Goal: Task Accomplishment & Management: Complete application form

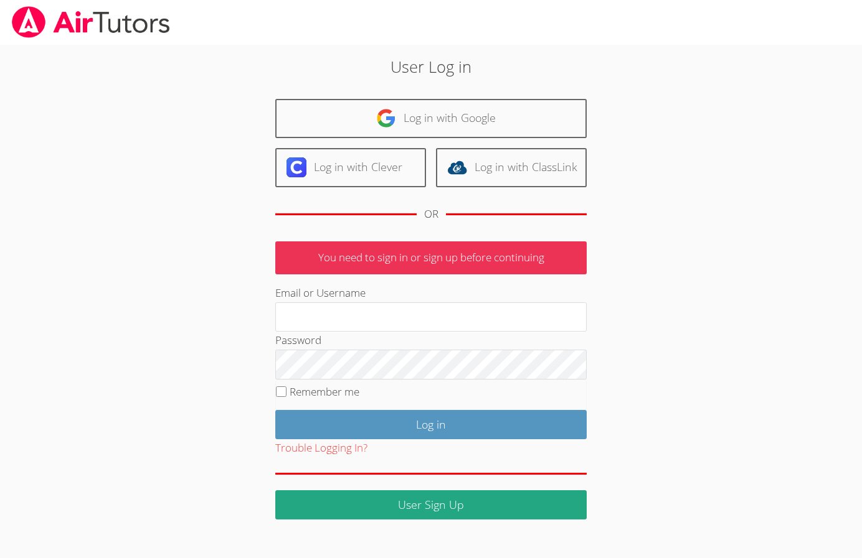
click at [232, 284] on div "User Log in Log in with Google Log in with Clever Log in with ClassLink OR You …" at bounding box center [430, 287] width 465 height 465
click at [304, 384] on fieldset "Remember me" at bounding box center [430, 395] width 311 height 31
click at [303, 384] on fieldset "Remember me" at bounding box center [430, 395] width 311 height 31
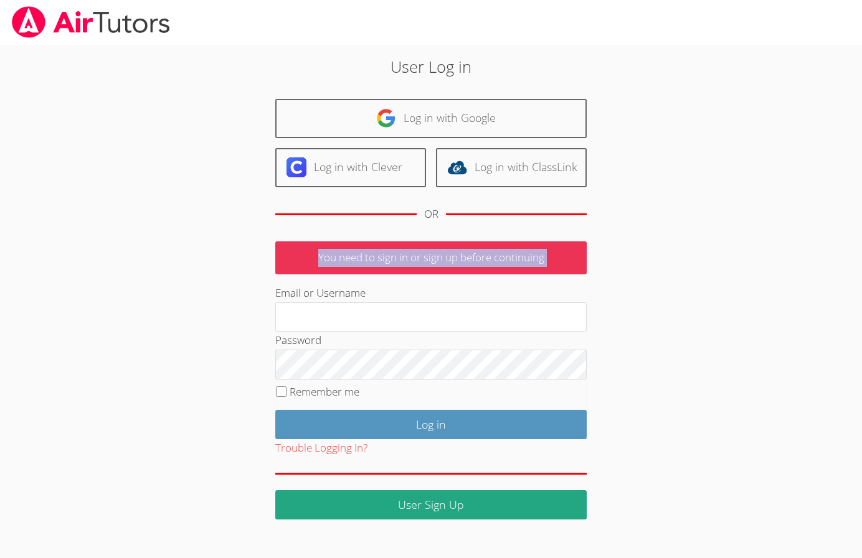
click at [303, 384] on fieldset "Remember me" at bounding box center [430, 395] width 311 height 31
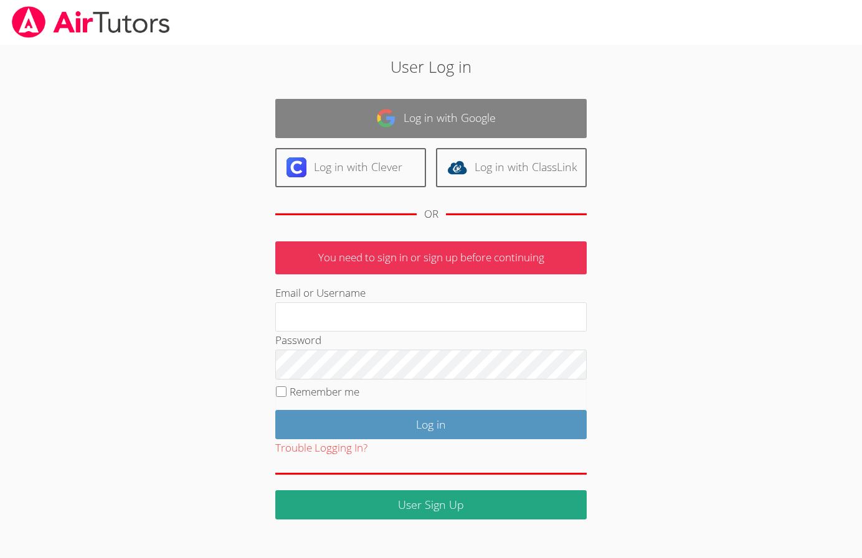
click at [369, 120] on link "Log in with Google" at bounding box center [430, 118] width 311 height 39
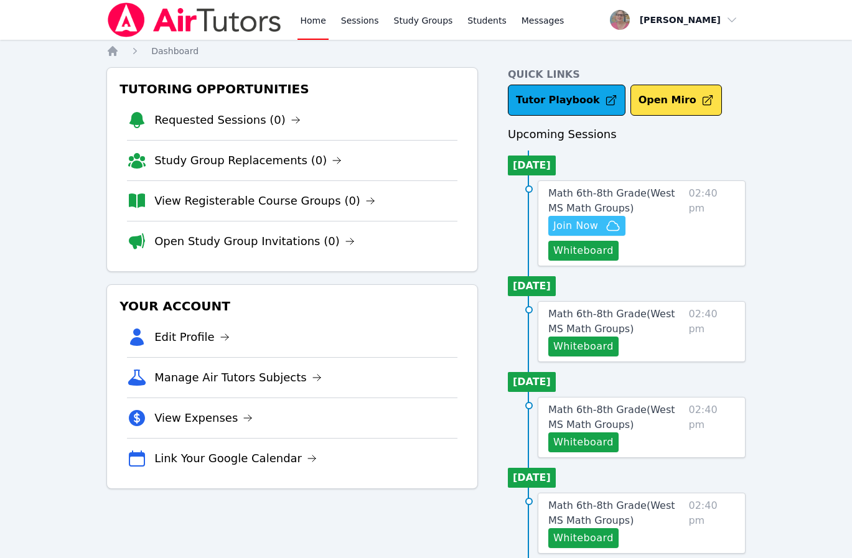
click at [562, 226] on span "Join Now" at bounding box center [576, 226] width 45 height 15
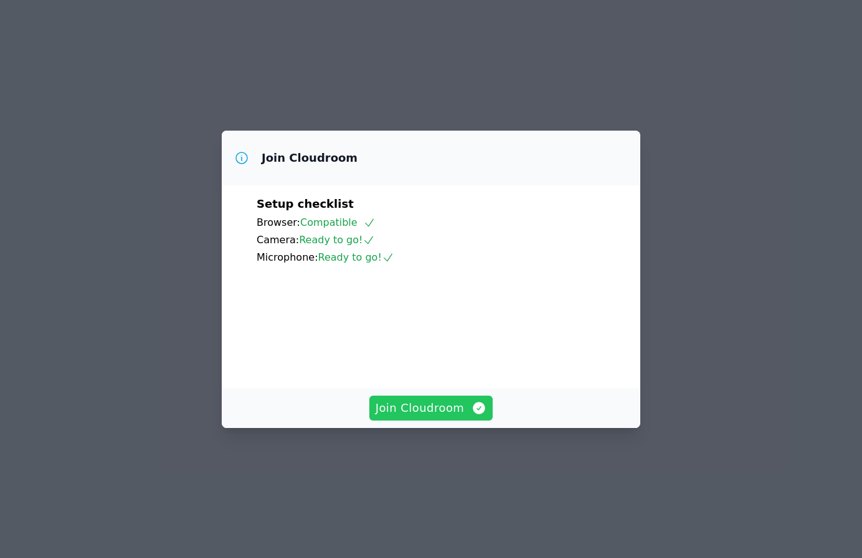
click at [415, 417] on span "Join Cloudroom" at bounding box center [430, 408] width 111 height 17
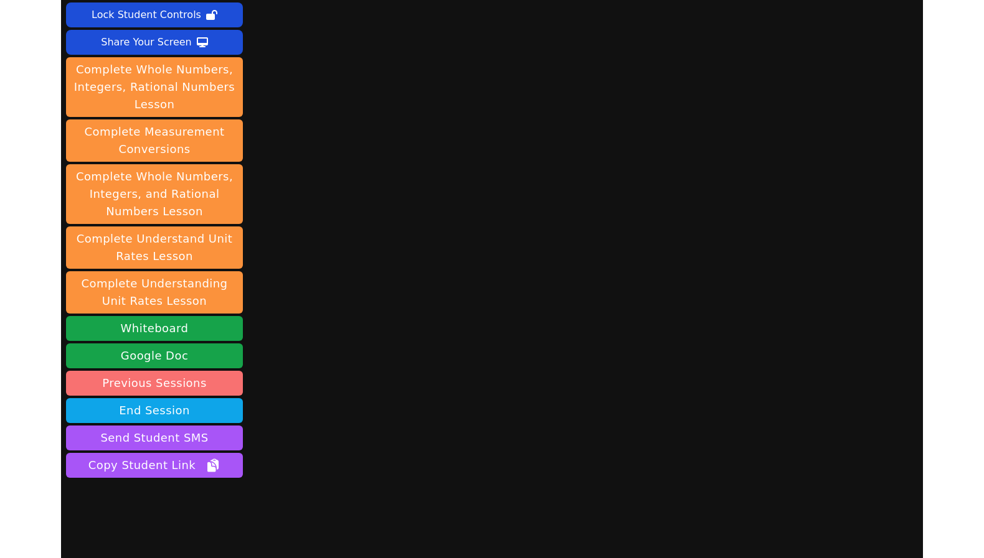
scroll to position [104, 0]
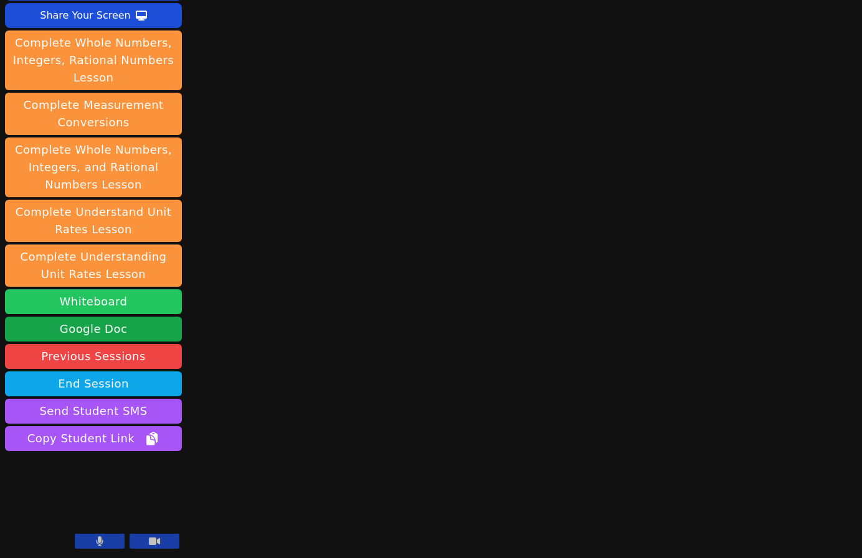
click at [85, 296] on button "Whiteboard" at bounding box center [93, 302] width 177 height 25
click at [222, 329] on div "Session starts in 00:03:26 Mute Students Disable Student Video Lock Student Con…" at bounding box center [431, 175] width 862 height 558
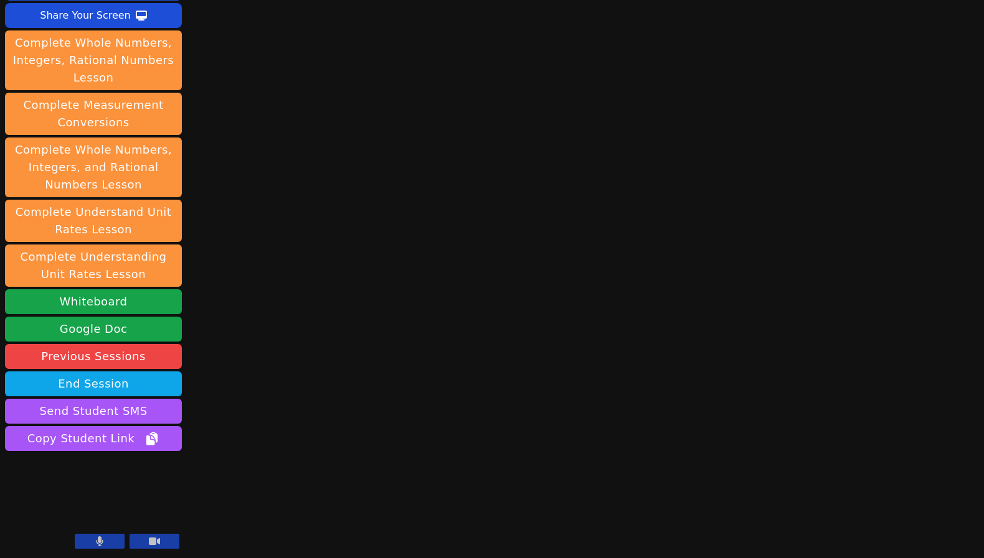
scroll to position [0, 0]
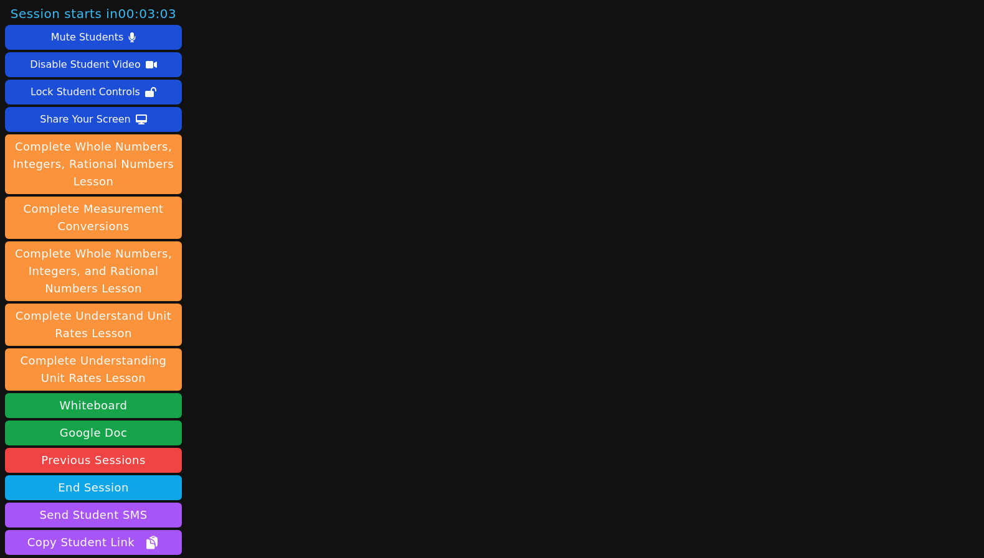
drag, startPoint x: 85, startPoint y: 6, endPoint x: 549, endPoint y: 225, distance: 513.3
click at [549, 225] on main at bounding box center [586, 279] width 266 height 558
click at [228, 270] on div "Session starts in 00:02:27 Mute Students Disable Student Video Lock Student Con…" at bounding box center [492, 279] width 984 height 558
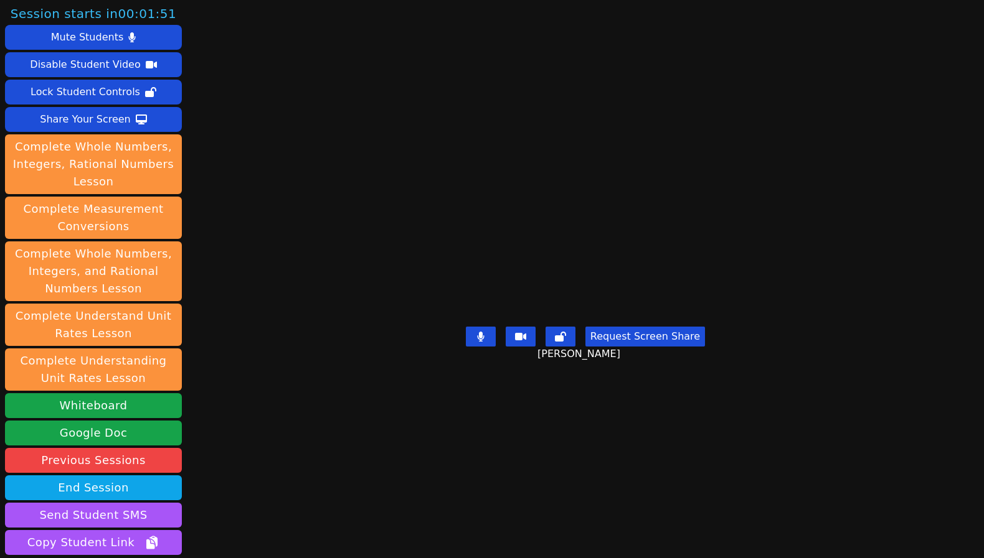
click at [373, 496] on main "Kyce Cochran Request Screen Share Kyce Cochran" at bounding box center [585, 279] width 425 height 558
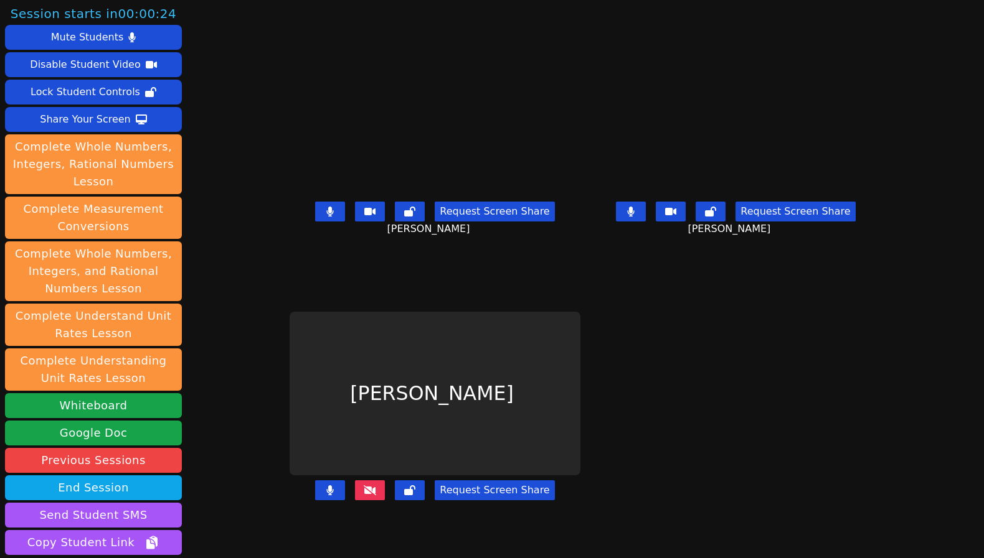
click at [290, 525] on div "Request Screen Share" at bounding box center [435, 501] width 291 height 50
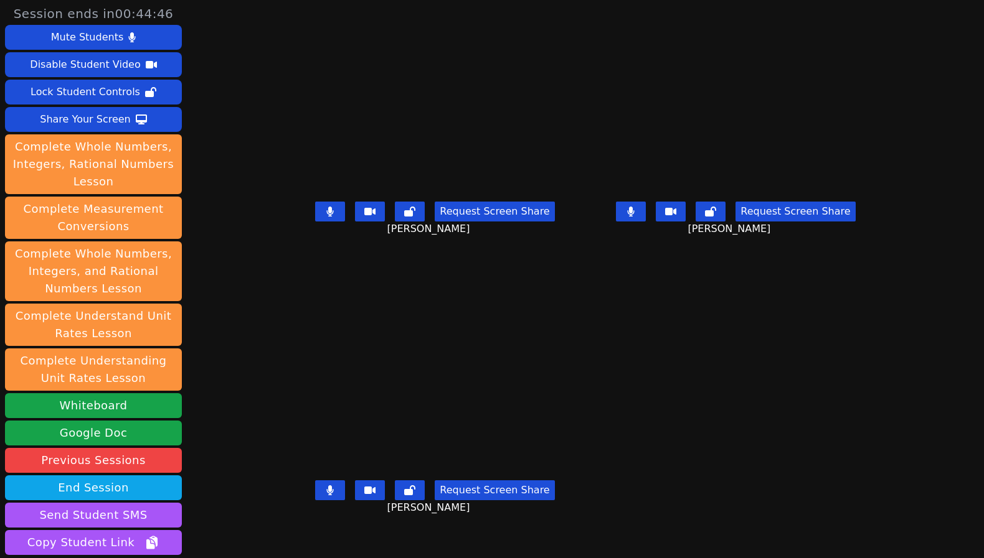
click at [290, 525] on div "Request Screen Share Tyler Thompson" at bounding box center [435, 501] width 291 height 50
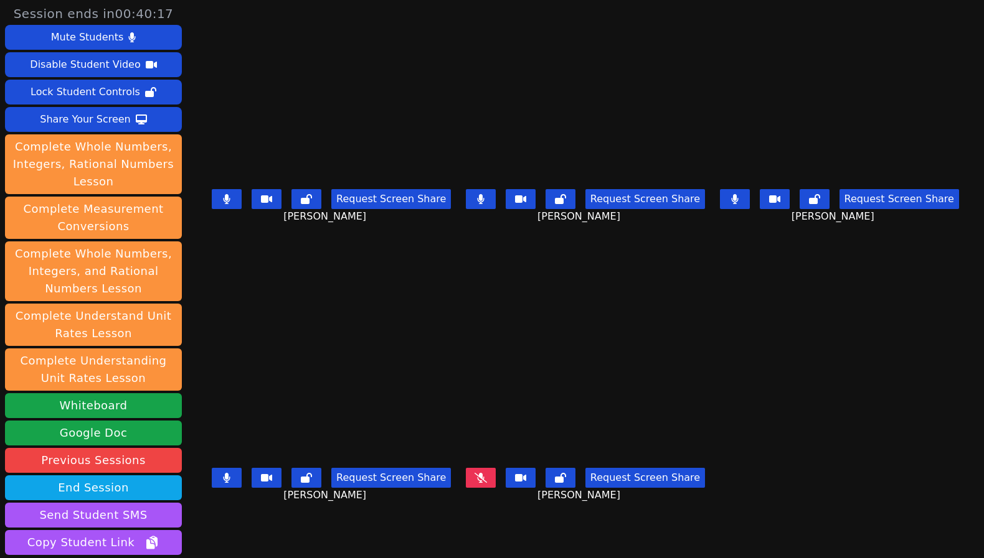
click at [386, 503] on div "Request Screen Share Isreal Chavez-Ventura" at bounding box center [331, 488] width 247 height 50
click at [377, 506] on div "Request Screen Share Isreal Chavez-Ventura" at bounding box center [331, 488] width 247 height 50
click at [229, 514] on div "Isreal Chavez-Ventura Request Screen Share Isreal Chavez-Ventura" at bounding box center [331, 420] width 247 height 280
click at [223, 473] on icon at bounding box center [226, 478] width 7 height 10
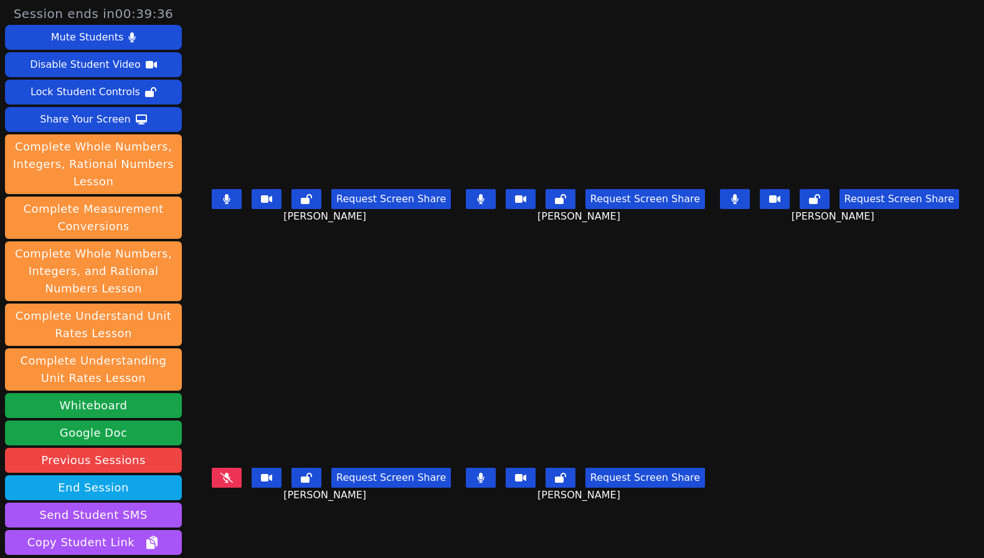
click at [485, 473] on button at bounding box center [481, 478] width 30 height 20
click at [293, 481] on button at bounding box center [306, 478] width 30 height 20
click at [555, 477] on icon at bounding box center [560, 478] width 11 height 10
click at [302, 473] on icon at bounding box center [306, 478] width 9 height 10
click at [220, 475] on icon at bounding box center [226, 478] width 12 height 10
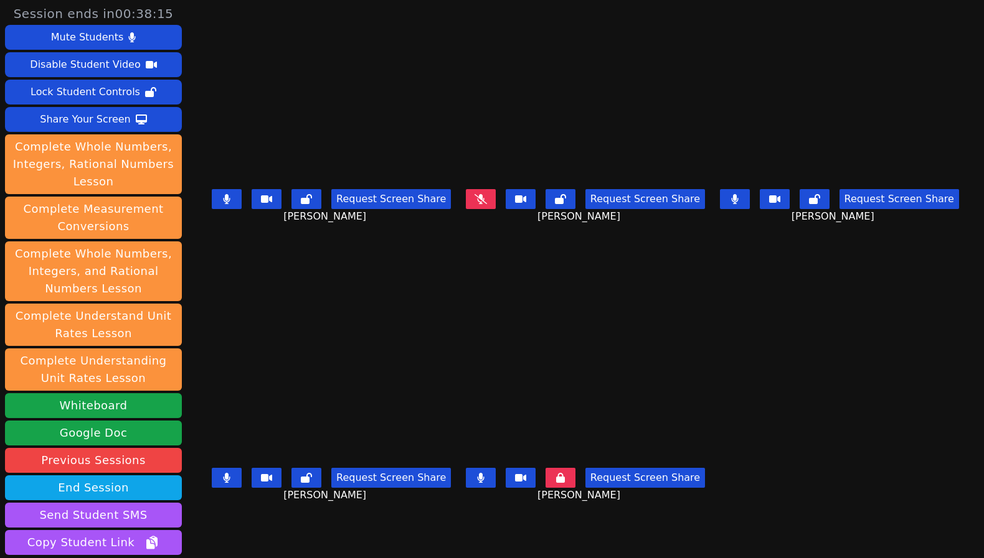
click at [223, 478] on icon at bounding box center [226, 478] width 7 height 10
click at [479, 473] on icon at bounding box center [480, 478] width 7 height 10
click at [553, 473] on button at bounding box center [560, 478] width 30 height 20
click at [392, 532] on div "Isreal Chavez-Ventura Request Screen Share Isreal Chavez-Ventura" at bounding box center [331, 420] width 247 height 280
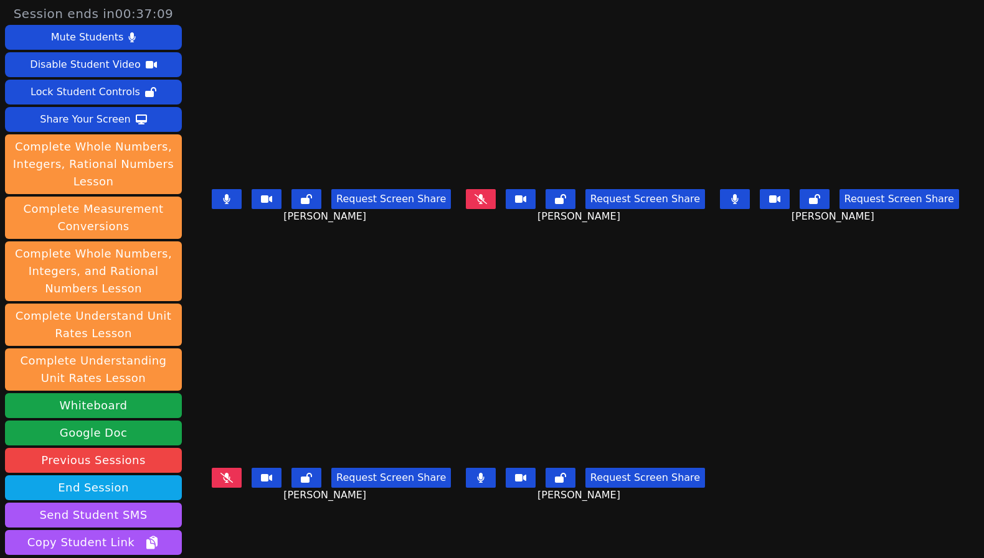
drag, startPoint x: 483, startPoint y: 480, endPoint x: 525, endPoint y: 479, distance: 41.7
click at [482, 479] on button at bounding box center [481, 478] width 30 height 20
click at [355, 519] on div "Isreal Chavez-Ventura Request Screen Share Isreal Chavez-Ventura" at bounding box center [331, 420] width 247 height 280
click at [476, 482] on button at bounding box center [481, 478] width 30 height 20
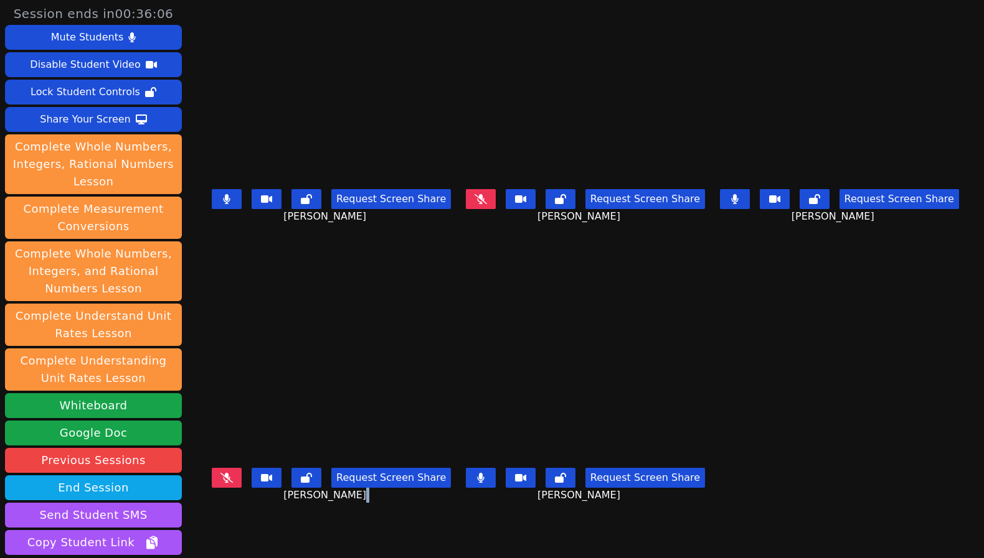
click at [220, 473] on icon at bounding box center [226, 478] width 12 height 10
click at [316, 515] on div "Isreal Chavez-Ventura Request Screen Share Isreal Chavez-Ventura" at bounding box center [331, 420] width 247 height 280
click at [370, 528] on div "Isreal Chavez-Ventura Request Screen Share Isreal Chavez-Ventura" at bounding box center [331, 420] width 247 height 280
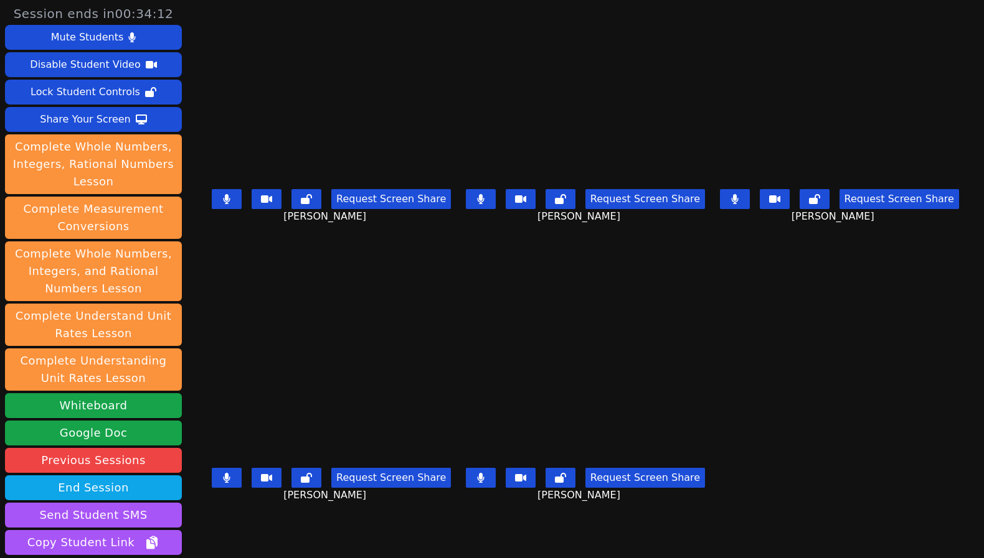
click at [341, 532] on div "Isreal Chavez-Ventura Request Screen Share Isreal Chavez-Ventura" at bounding box center [331, 420] width 247 height 280
click at [296, 532] on div "Isreal Chavez-Ventura Request Screen Share Isreal Chavez-Ventura" at bounding box center [331, 420] width 247 height 280
click at [293, 542] on div "Isreal Chavez-Ventura Request Screen Share Isreal Chavez-Ventura" at bounding box center [331, 420] width 247 height 280
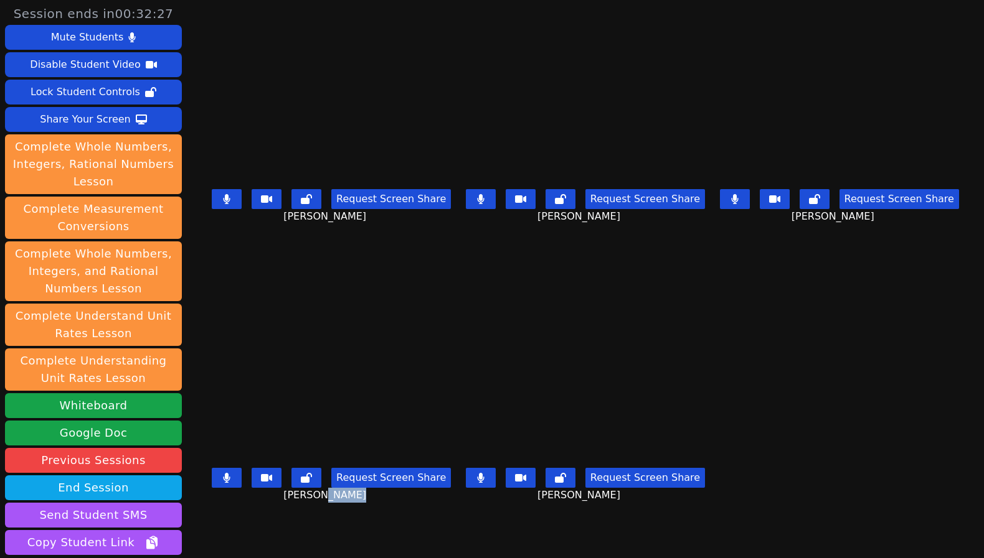
click at [291, 516] on div "Isreal Chavez-Ventura Request Screen Share Isreal Chavez-Ventura" at bounding box center [331, 420] width 247 height 280
click at [255, 536] on div "Isreal Chavez-Ventura Request Screen Share Isreal Chavez-Ventura" at bounding box center [331, 420] width 247 height 280
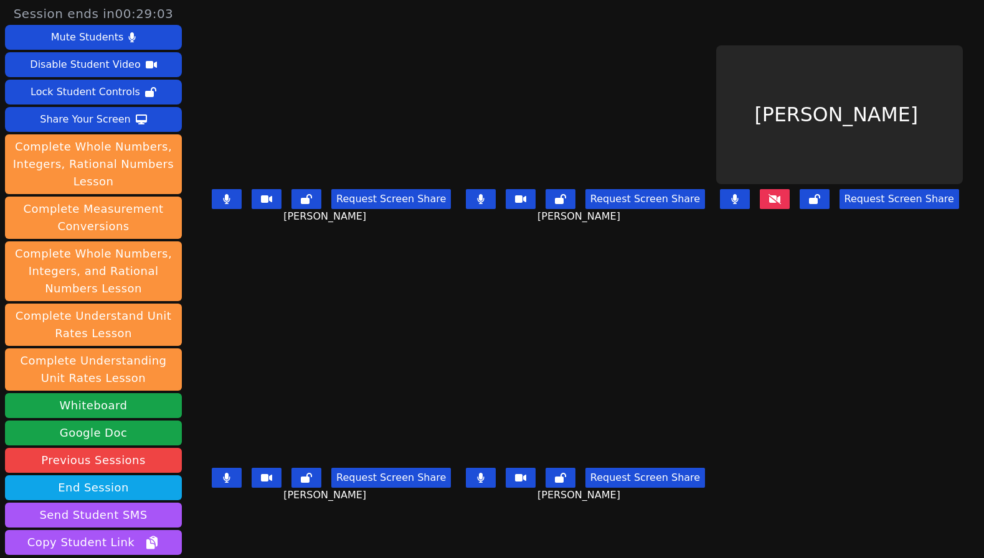
click at [330, 514] on div "Isreal Chavez-Ventura Request Screen Share Isreal Chavez-Ventura" at bounding box center [331, 420] width 247 height 280
click at [783, 193] on button at bounding box center [775, 199] width 30 height 20
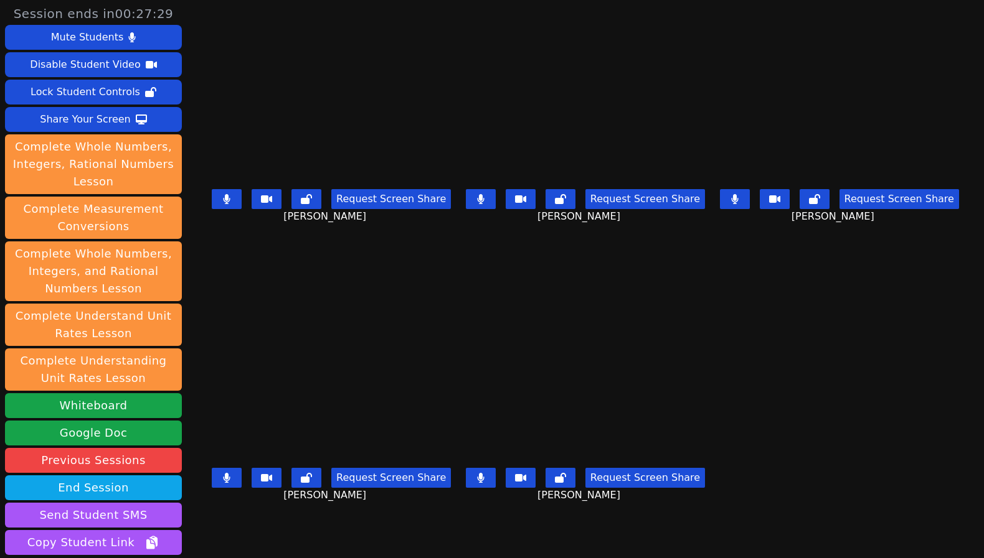
click at [413, 528] on div "Isreal Chavez-Ventura Request Screen Share Isreal Chavez-Ventura" at bounding box center [331, 420] width 247 height 280
click at [372, 519] on div "Isreal Chavez-Ventura Request Screen Share Isreal Chavez-Ventura" at bounding box center [331, 420] width 247 height 280
click at [351, 535] on div "Isreal Chavez-Ventura Request Screen Share Isreal Chavez-Ventura" at bounding box center [331, 420] width 247 height 280
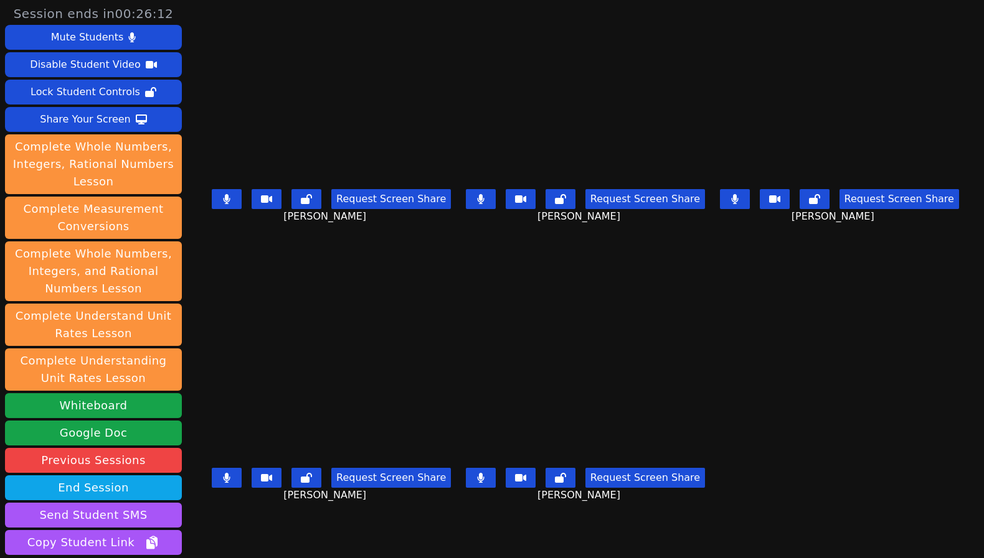
click at [351, 535] on div "Isreal Chavez-Ventura Request Screen Share Isreal Chavez-Ventura" at bounding box center [331, 420] width 247 height 280
click at [384, 541] on div "Isreal Chavez-Ventura Request Screen Share Isreal Chavez-Ventura" at bounding box center [331, 420] width 247 height 280
click at [355, 534] on div "Isreal Chavez-Ventura Request Screen Share Isreal Chavez-Ventura" at bounding box center [331, 420] width 247 height 280
click at [227, 529] on div "Isreal Chavez-Ventura Request Screen Share Isreal Chavez-Ventura" at bounding box center [331, 420] width 247 height 280
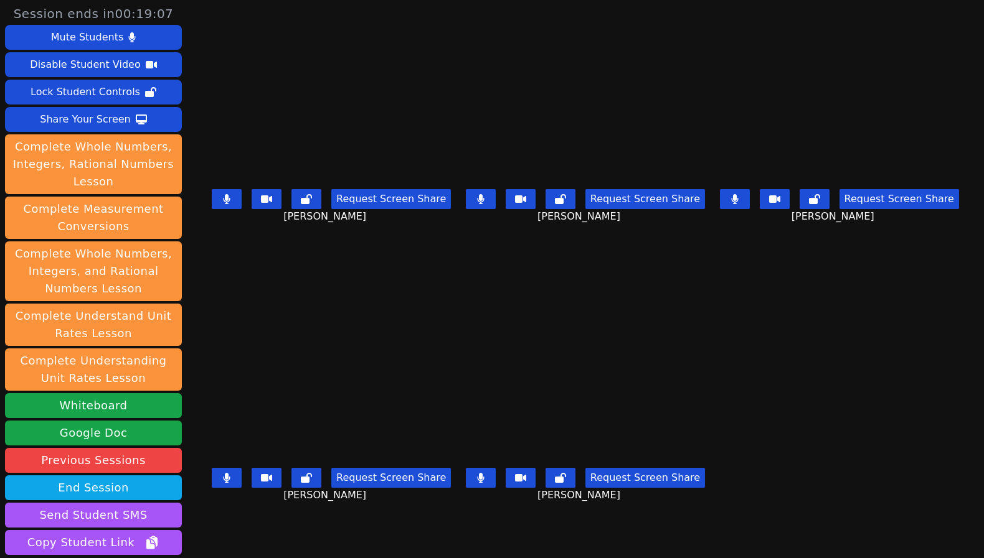
click at [227, 529] on div "Isreal Chavez-Ventura Request Screen Share Isreal Chavez-Ventura" at bounding box center [331, 420] width 247 height 280
click at [245, 250] on div "Kyce Cochran Request Screen Share Kyce Cochran" at bounding box center [331, 140] width 247 height 280
click at [294, 532] on div "Isreal Chavez-Ventura Request Screen Share Isreal Chavez-Ventura" at bounding box center [331, 420] width 247 height 280
click at [384, 545] on div "Isreal Chavez-Ventura Request Screen Share Isreal Chavez-Ventura" at bounding box center [331, 420] width 247 height 280
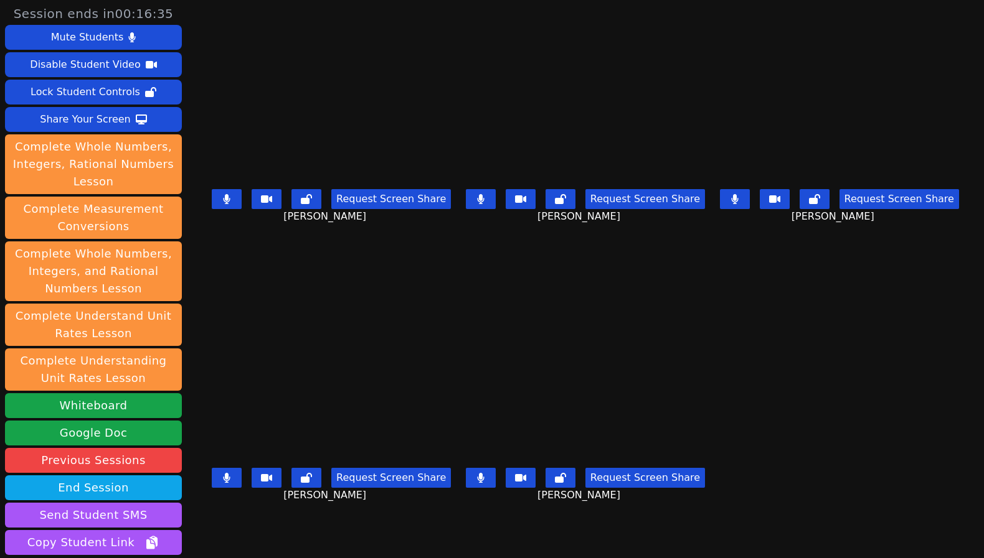
click at [384, 545] on div "Isreal Chavez-Ventura Request Screen Share Isreal Chavez-Ventura" at bounding box center [331, 420] width 247 height 280
click at [383, 542] on div "Isreal Chavez-Ventura Request Screen Share Isreal Chavez-Ventura" at bounding box center [331, 420] width 247 height 280
click at [329, 529] on div "Isreal Chavez-Ventura Request Screen Share Isreal Chavez-Ventura" at bounding box center [331, 420] width 247 height 280
click at [245, 528] on div "Isreal Chavez-Ventura Request Screen Share Isreal Chavez-Ventura" at bounding box center [331, 420] width 247 height 280
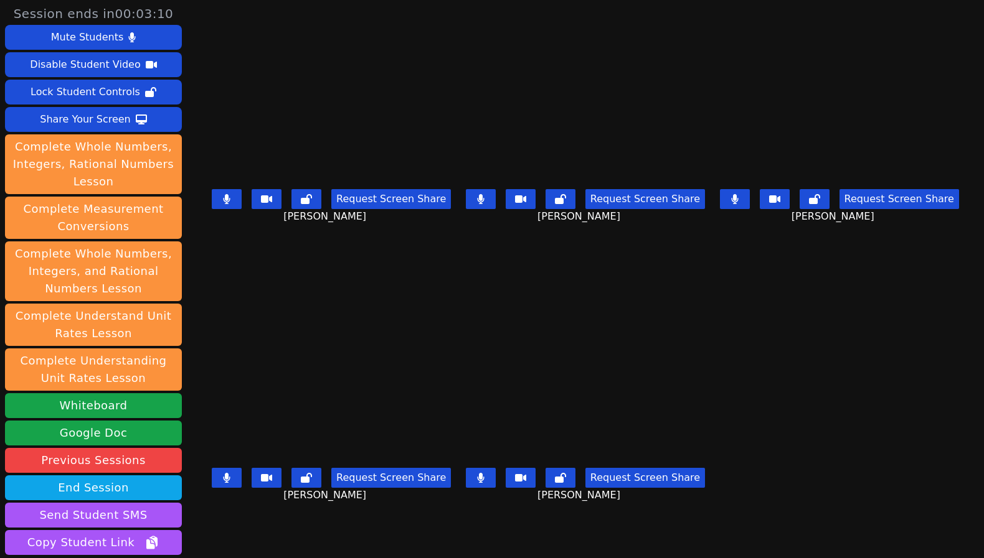
click at [245, 528] on div "Isreal Chavez-Ventura Request Screen Share Isreal Chavez-Ventura" at bounding box center [331, 420] width 247 height 280
drag, startPoint x: 276, startPoint y: 423, endPoint x: 284, endPoint y: 418, distance: 8.6
click at [276, 422] on video at bounding box center [331, 393] width 247 height 139
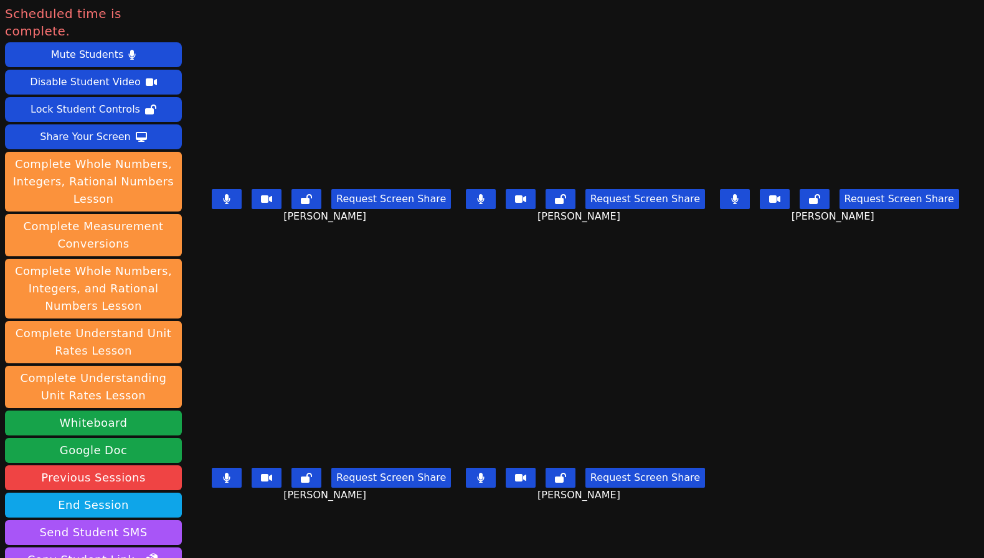
click at [210, 525] on div "Isreal Chavez-Ventura Request Screen Share Isreal Chavez-Ventura" at bounding box center [331, 420] width 247 height 280
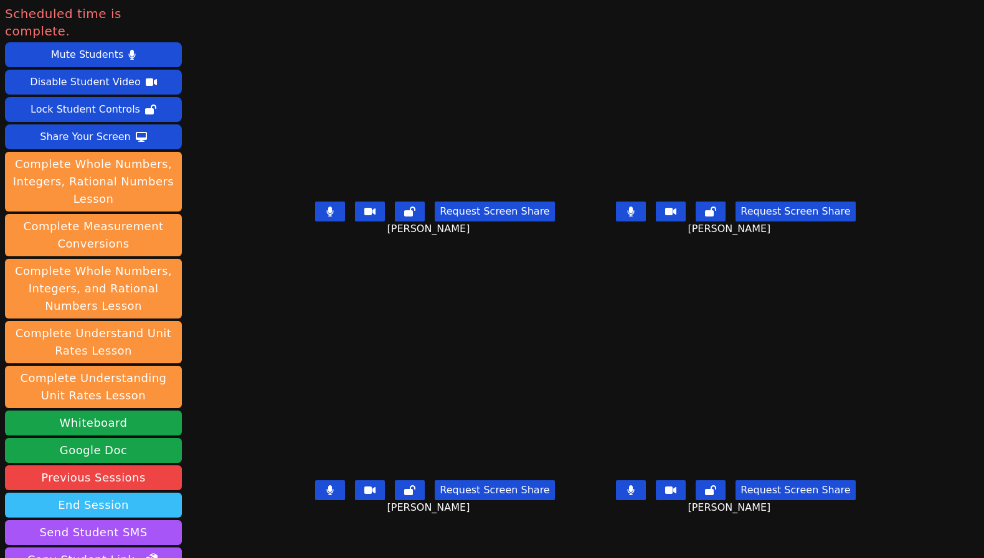
click at [132, 493] on button "End Session" at bounding box center [93, 505] width 177 height 25
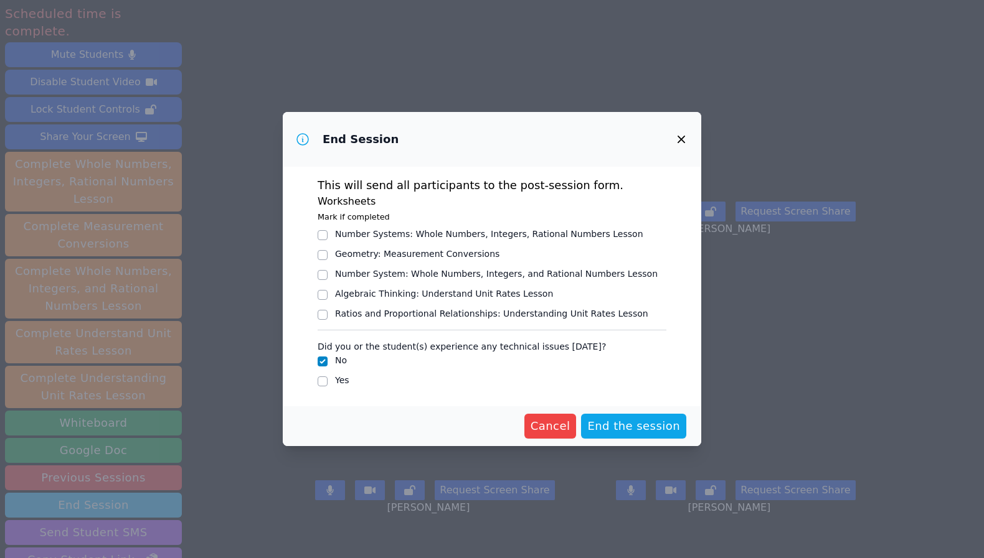
click at [132, 490] on div "End Session This will send all participants to the post-session form. Worksheet…" at bounding box center [492, 279] width 984 height 558
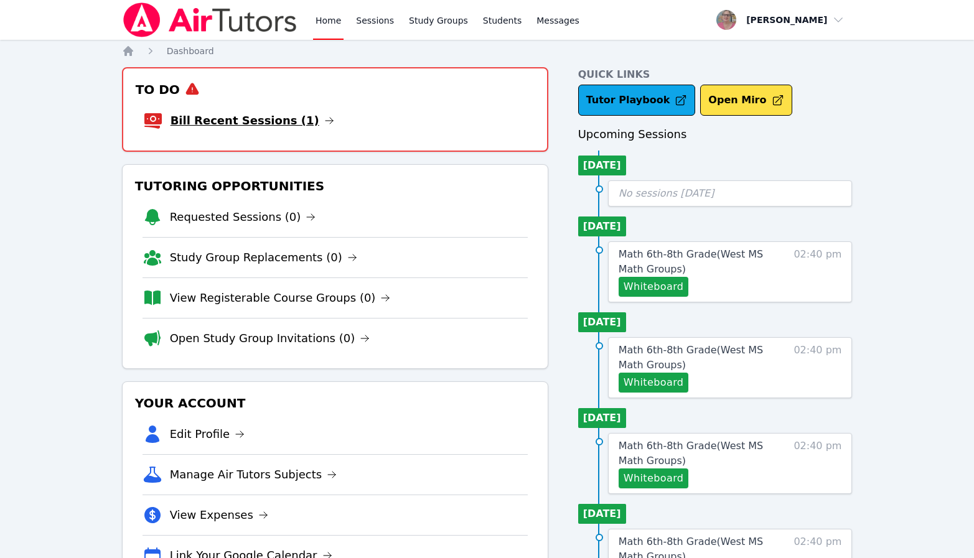
click at [242, 120] on link "Bill Recent Sessions (1)" at bounding box center [253, 120] width 164 height 17
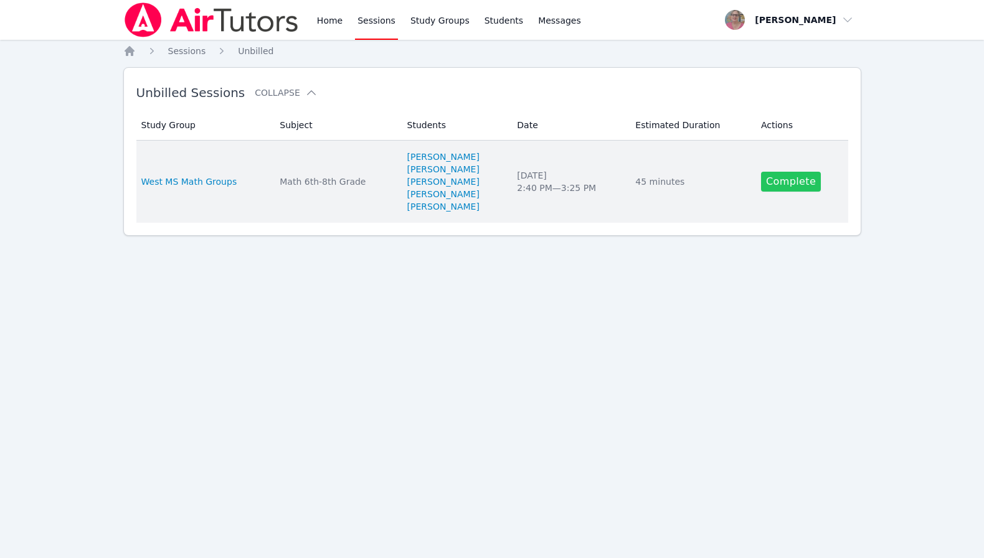
click at [797, 189] on link "Complete" at bounding box center [791, 182] width 60 height 20
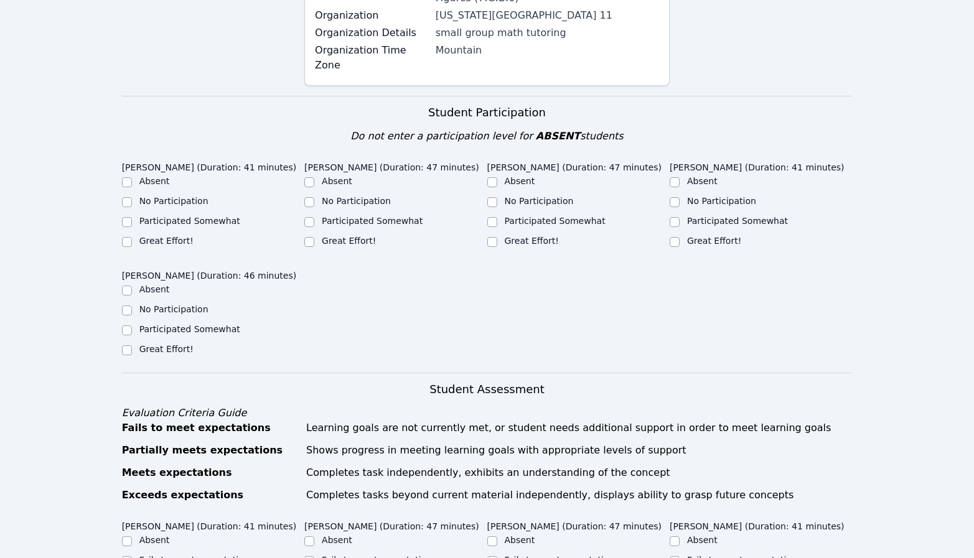
scroll to position [1251, 0]
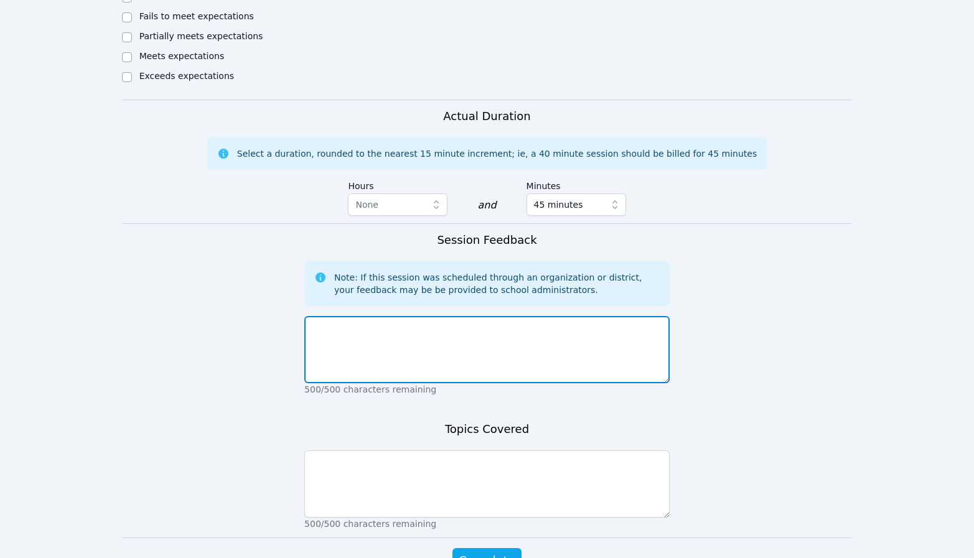
click at [447, 316] on textarea at bounding box center [486, 349] width 365 height 67
type textarea "V"
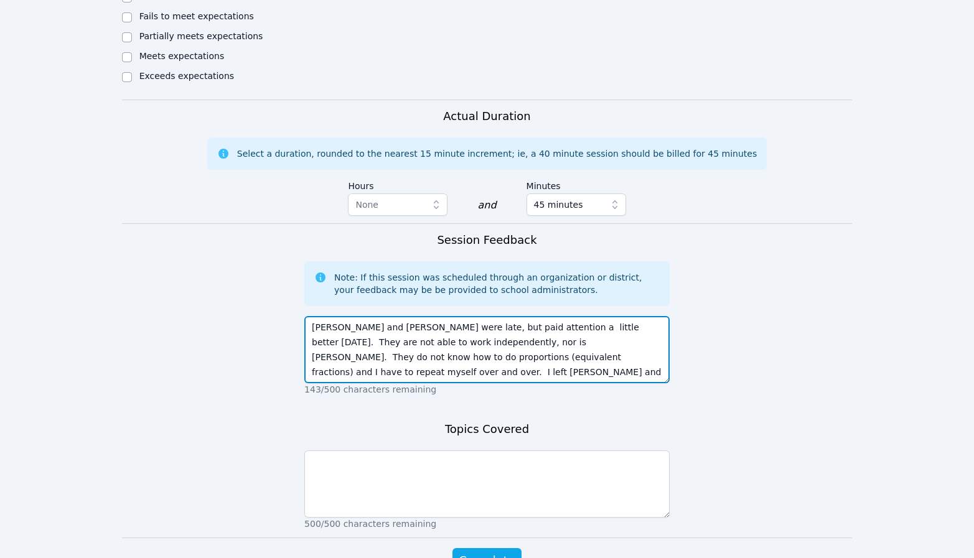
scroll to position [9, 0]
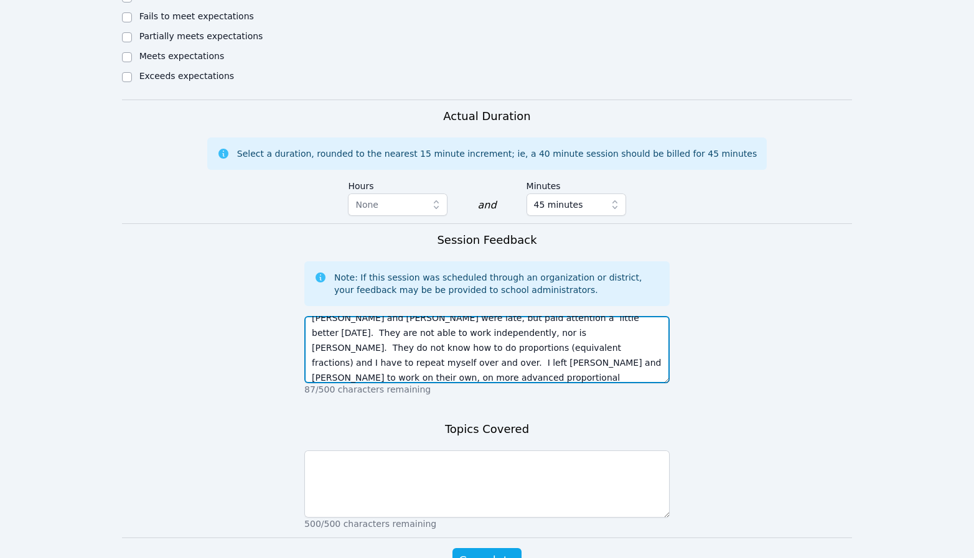
type textarea "[PERSON_NAME] and [PERSON_NAME] were late, but paid attention a little better […"
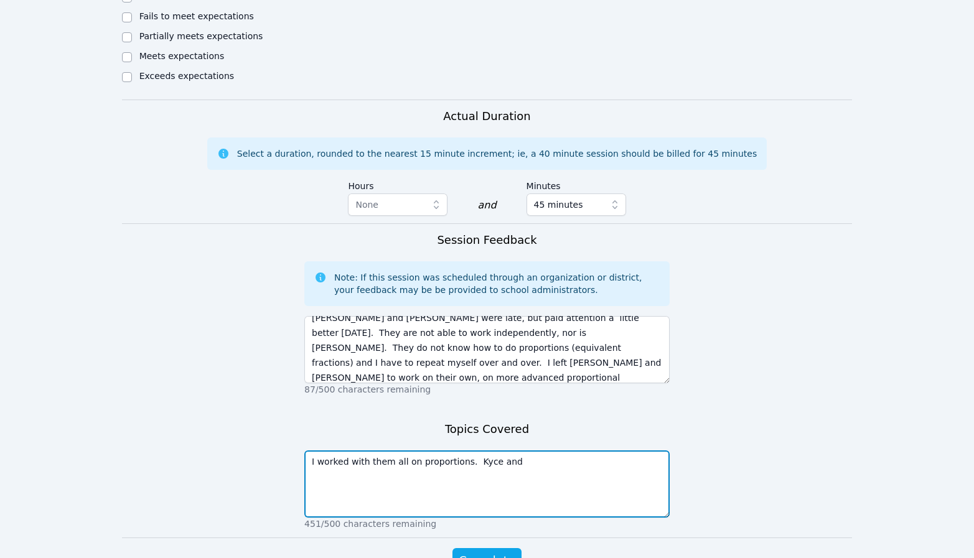
type textarea "I worked with them all on proportions. Kyce and"
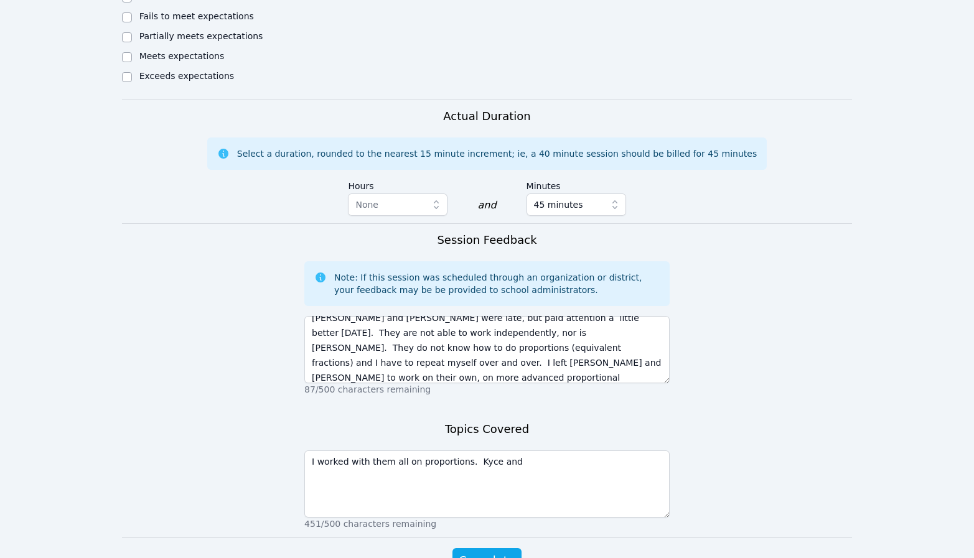
click at [187, 199] on form "Student Participation Do not enter a participation level for ABSENT students [P…" at bounding box center [487, 10] width 731 height 1175
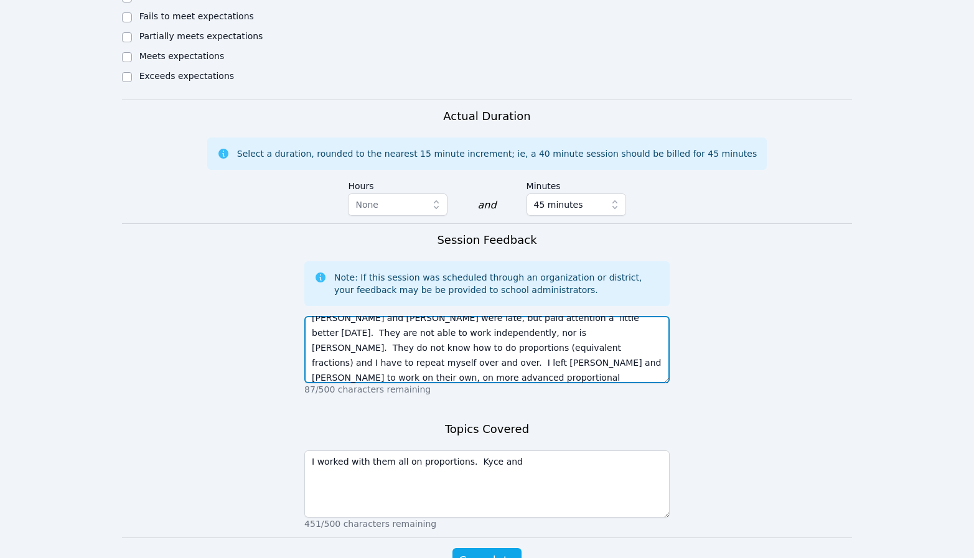
click at [559, 316] on textarea "[PERSON_NAME] and [PERSON_NAME] were late, but paid attention a little better […" at bounding box center [486, 349] width 365 height 67
type textarea "[PERSON_NAME] and [PERSON_NAME] were late, but paid attention a little better […"
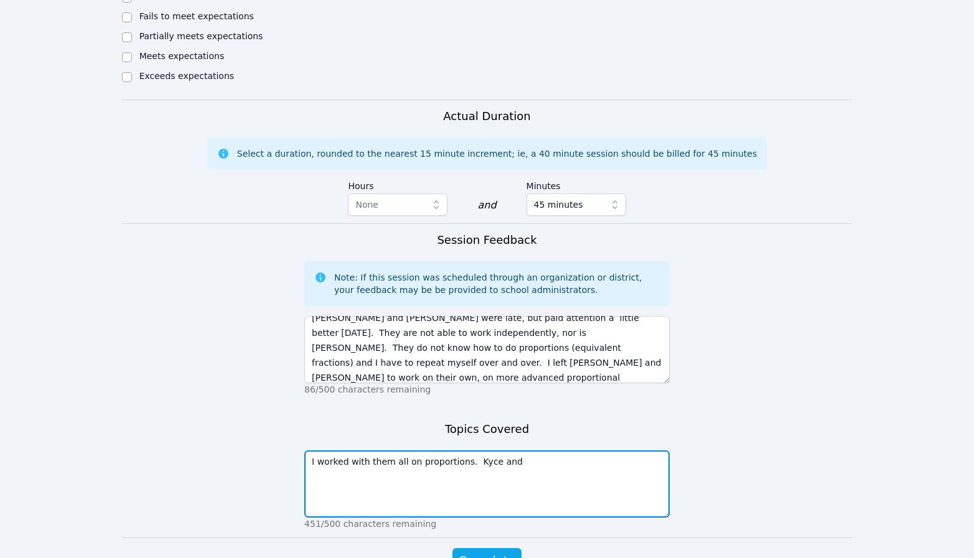
click at [545, 451] on textarea "I worked with them all on proportions. Kyce and" at bounding box center [486, 484] width 365 height 67
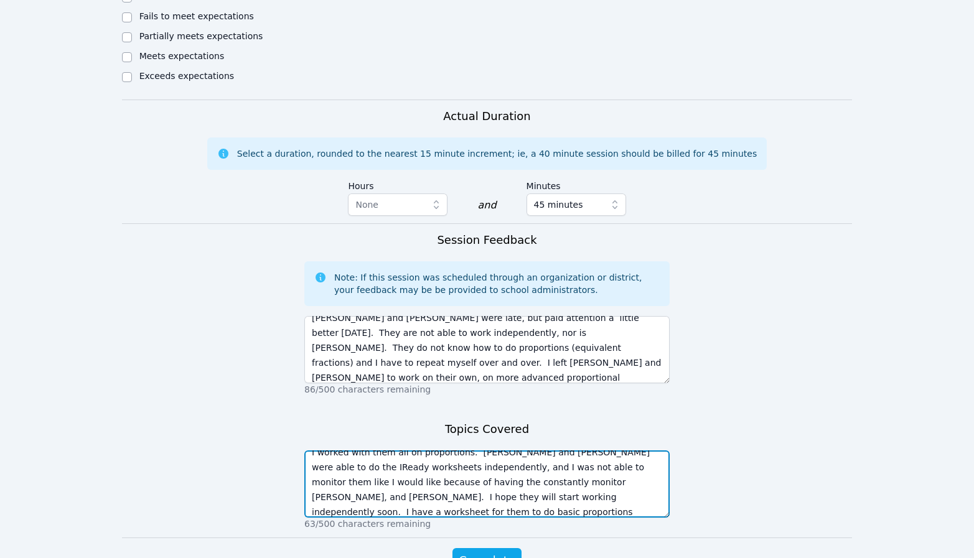
scroll to position [24, 0]
type textarea "I worked with them all on proportions. [PERSON_NAME] and [PERSON_NAME] were abl…"
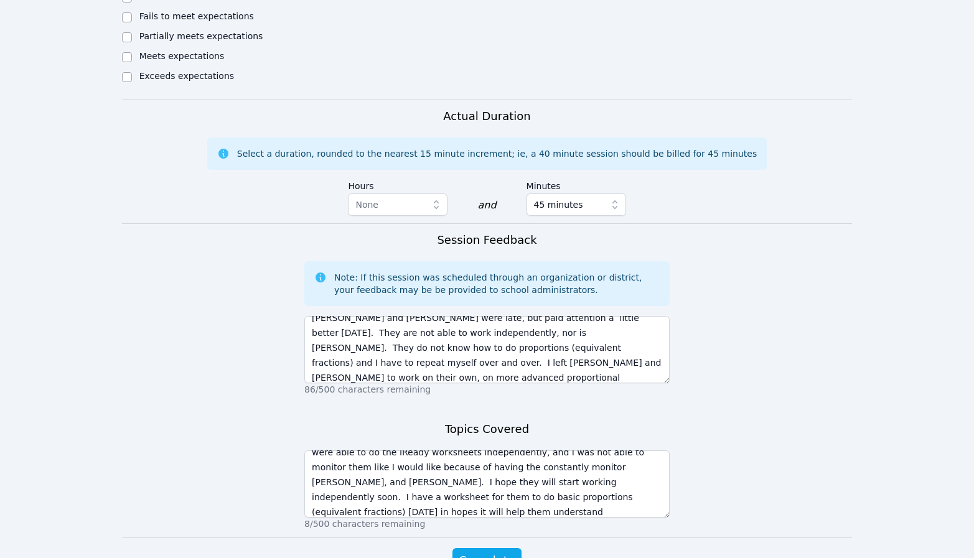
click at [493, 552] on span "Complete" at bounding box center [487, 560] width 56 height 17
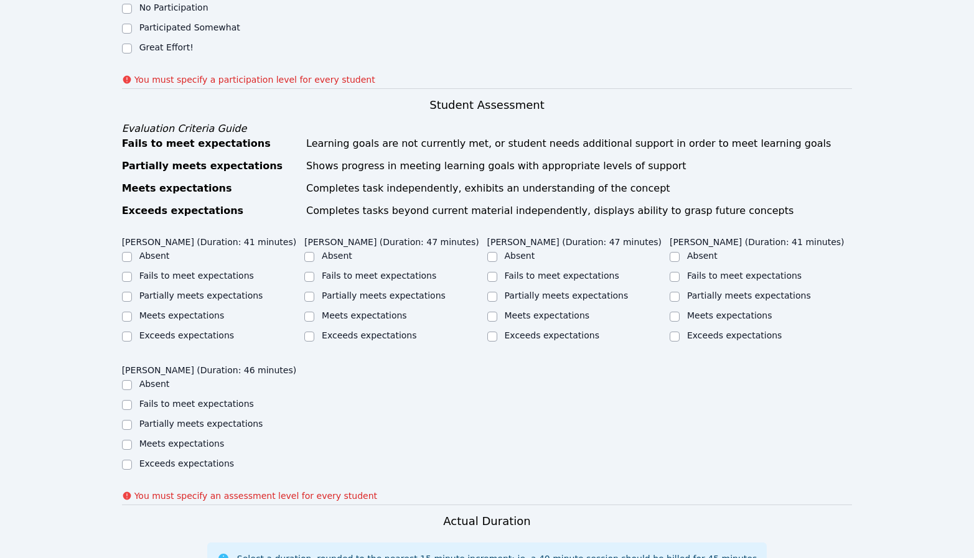
scroll to position [827, 0]
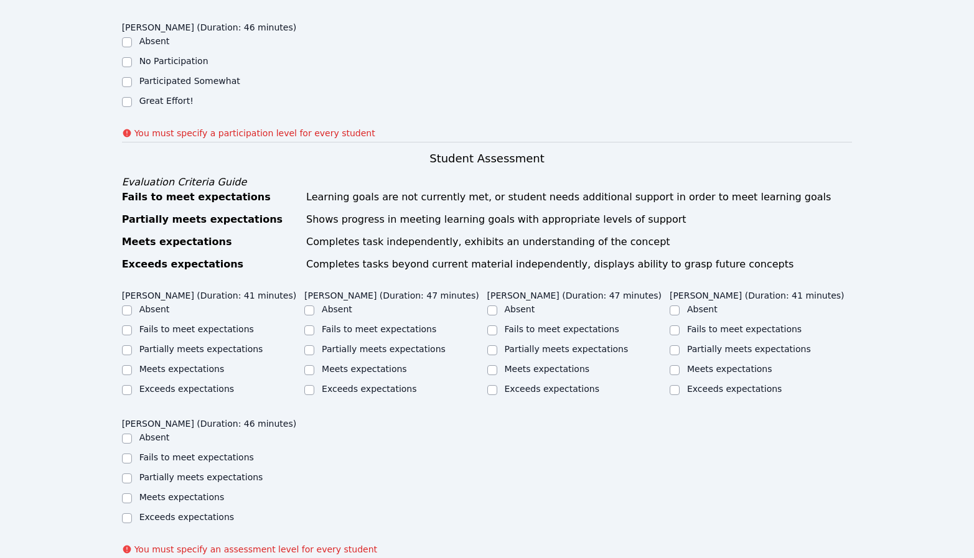
click at [192, 344] on label "Partially meets expectations" at bounding box center [201, 349] width 124 height 10
click at [132, 346] on input "Partially meets expectations" at bounding box center [127, 351] width 10 height 10
click at [192, 344] on label "Partially meets expectations" at bounding box center [201, 349] width 124 height 10
click at [132, 346] on input "Partially meets expectations" at bounding box center [127, 351] width 10 height 10
checkbox input "true"
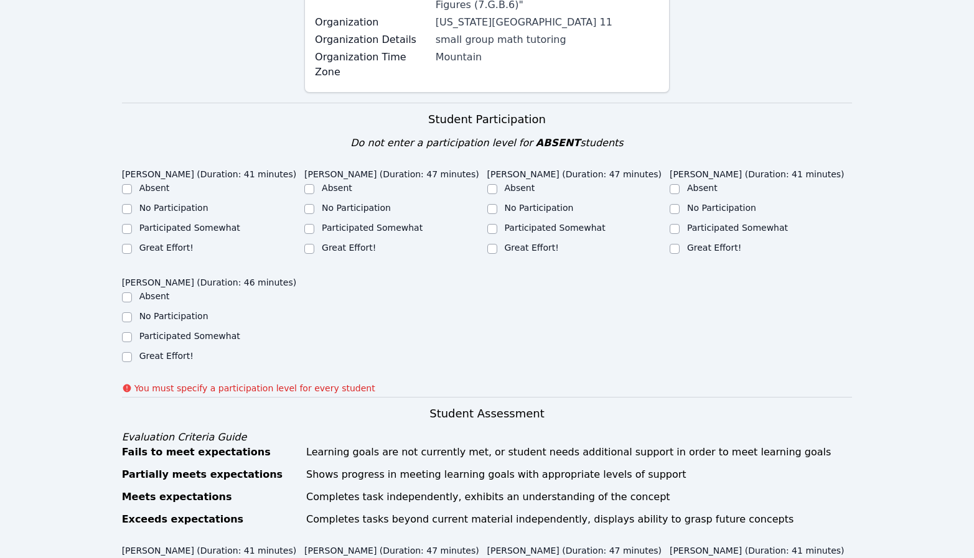
scroll to position [563, 0]
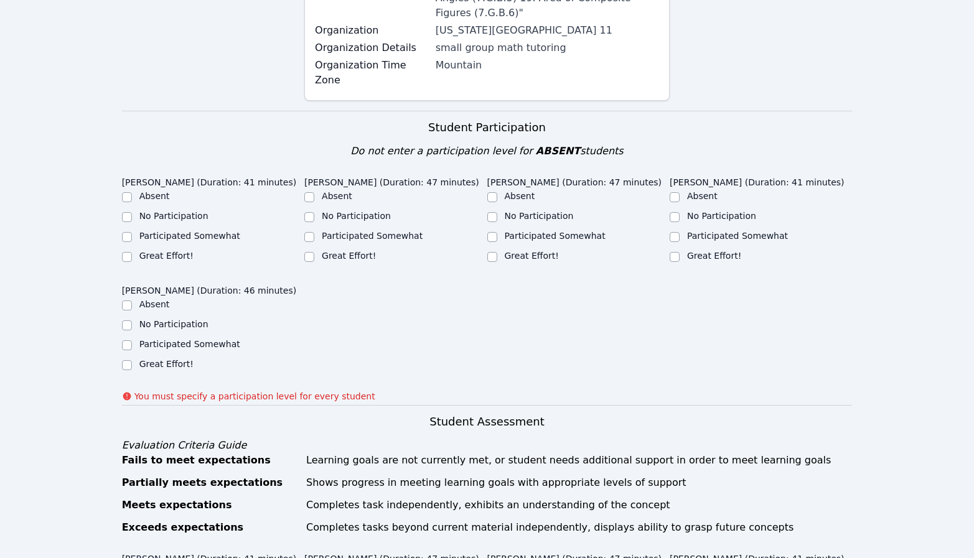
click at [172, 231] on label "Participated Somewhat" at bounding box center [189, 236] width 101 height 10
click at [132, 232] on input "Participated Somewhat" at bounding box center [127, 237] width 10 height 10
checkbox input "true"
click at [353, 251] on label "Great Effort!" at bounding box center [349, 256] width 54 height 10
click at [314, 252] on input "Great Effort!" at bounding box center [309, 257] width 10 height 10
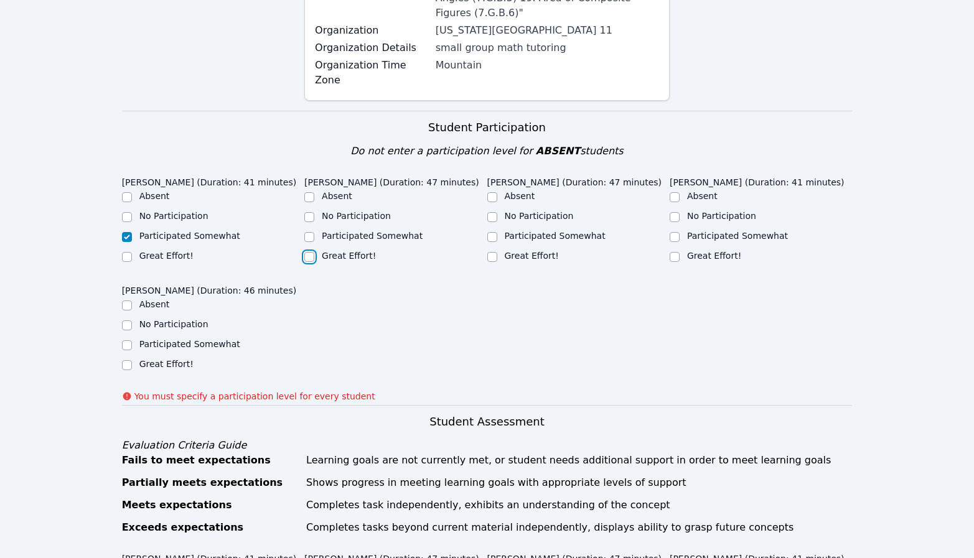
checkbox input "true"
click at [513, 251] on label "Great Effort!" at bounding box center [532, 256] width 54 height 10
click at [497, 252] on input "Great Effort!" at bounding box center [493, 257] width 10 height 10
checkbox input "true"
click at [687, 231] on label "Participated Somewhat" at bounding box center [737, 236] width 101 height 10
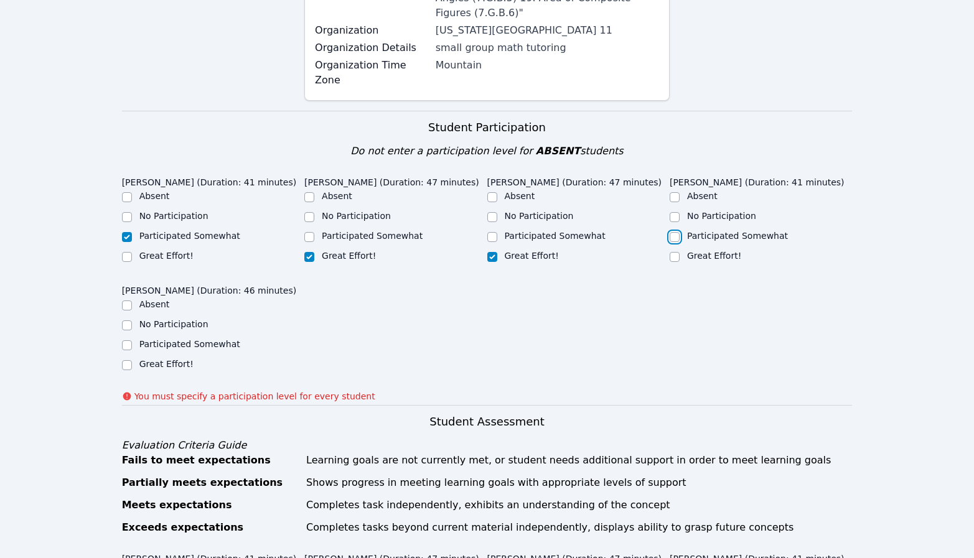
click at [680, 232] on input "Participated Somewhat" at bounding box center [675, 237] width 10 height 10
checkbox input "true"
click at [157, 339] on label "Participated Somewhat" at bounding box center [189, 344] width 101 height 10
click at [132, 341] on input "Participated Somewhat" at bounding box center [127, 346] width 10 height 10
checkbox input "true"
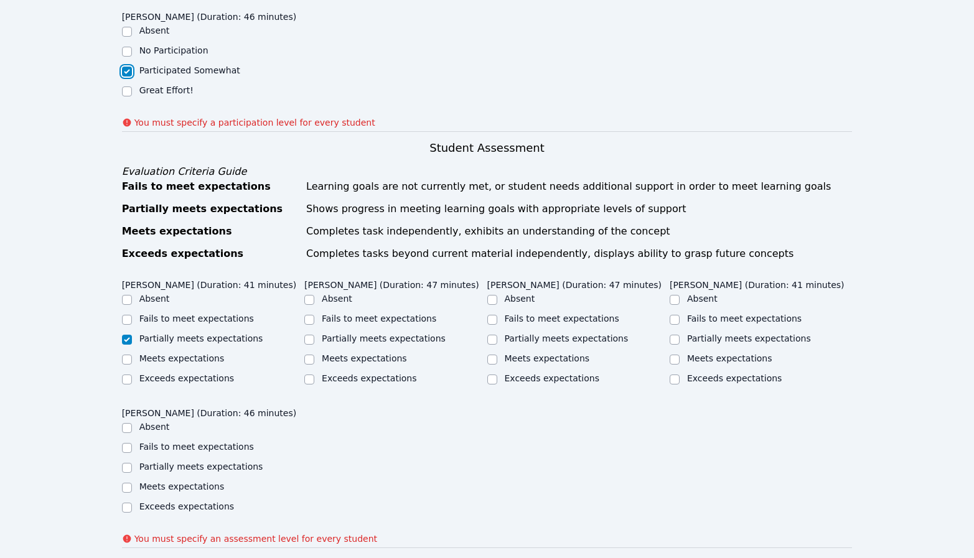
scroll to position [844, 0]
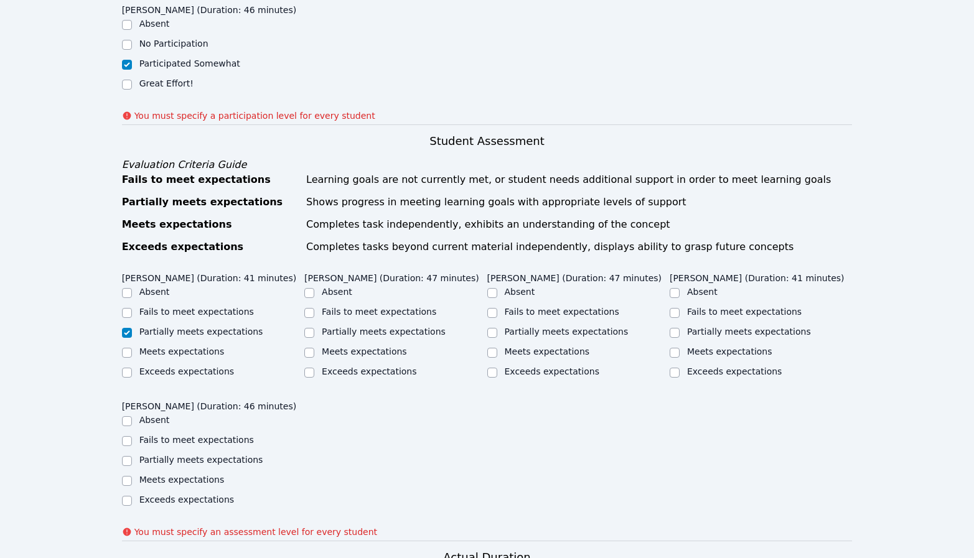
click at [359, 347] on label "Meets expectations" at bounding box center [364, 352] width 85 height 10
click at [314, 348] on input "Meets expectations" at bounding box center [309, 353] width 10 height 10
checkbox input "true"
click at [565, 347] on label "Meets expectations" at bounding box center [547, 352] width 85 height 10
click at [497, 348] on input "Meets expectations" at bounding box center [493, 353] width 10 height 10
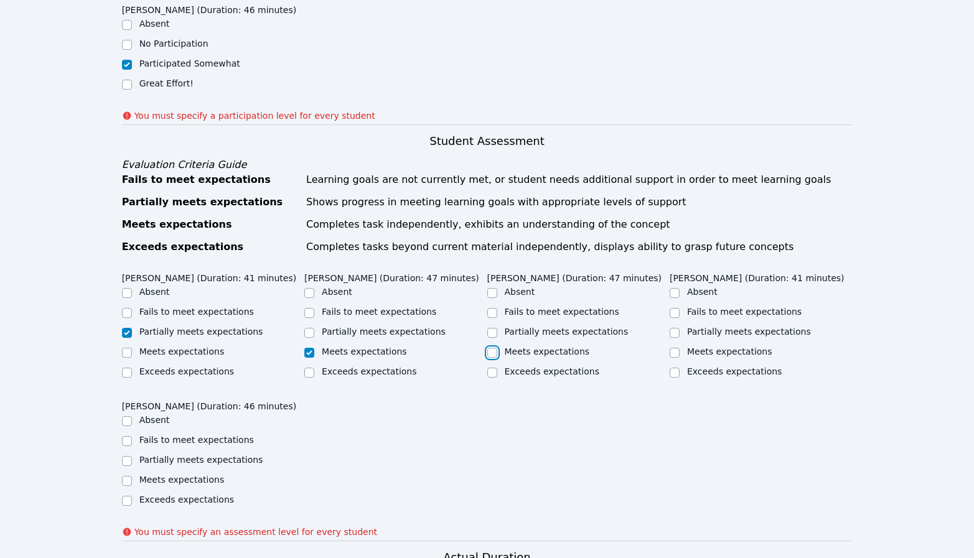
checkbox input "true"
click at [722, 327] on label "Partially meets expectations" at bounding box center [749, 332] width 124 height 10
click at [680, 328] on input "Partially meets expectations" at bounding box center [675, 333] width 10 height 10
checkbox input "true"
click at [160, 455] on label "Partially meets expectations" at bounding box center [201, 460] width 124 height 10
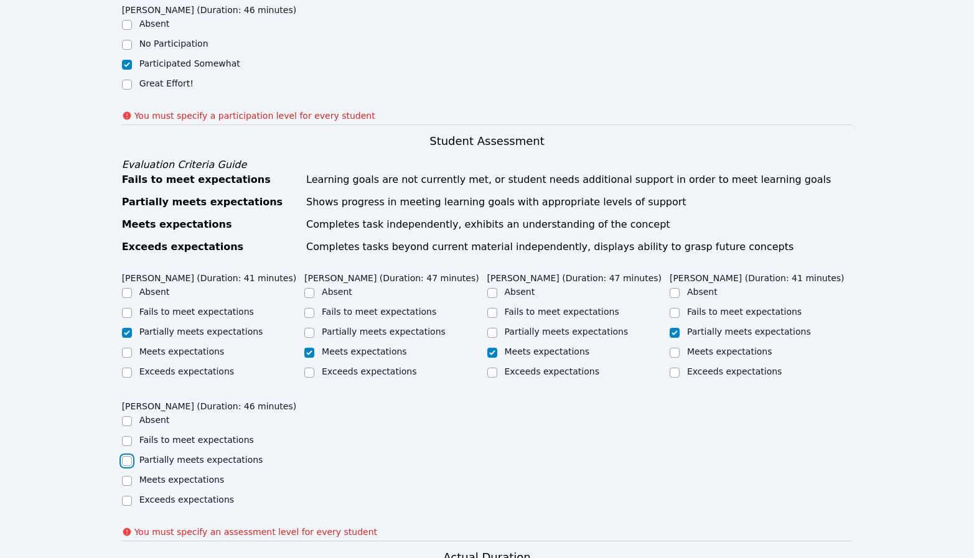
click at [132, 456] on input "Partially meets expectations" at bounding box center [127, 461] width 10 height 10
checkbox input "true"
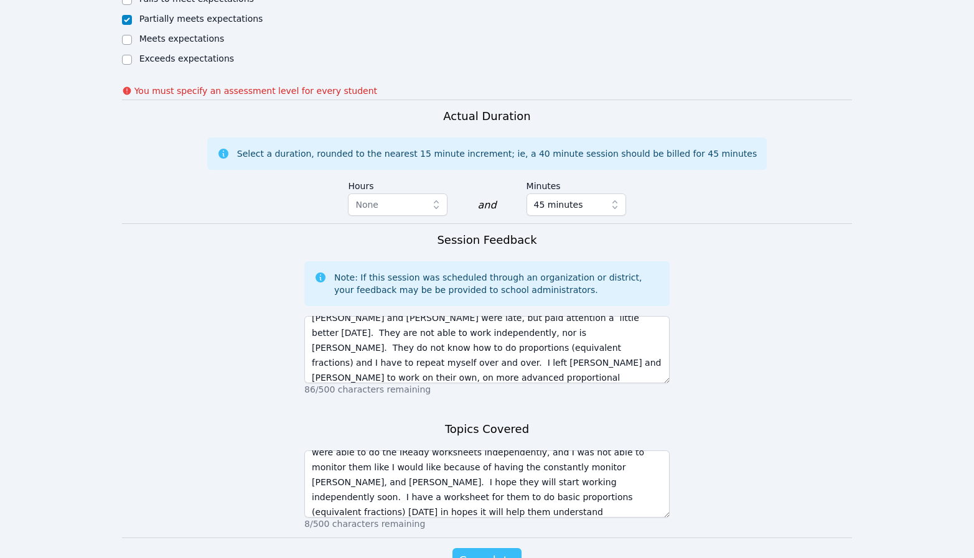
click at [496, 552] on span "Complete" at bounding box center [487, 560] width 56 height 17
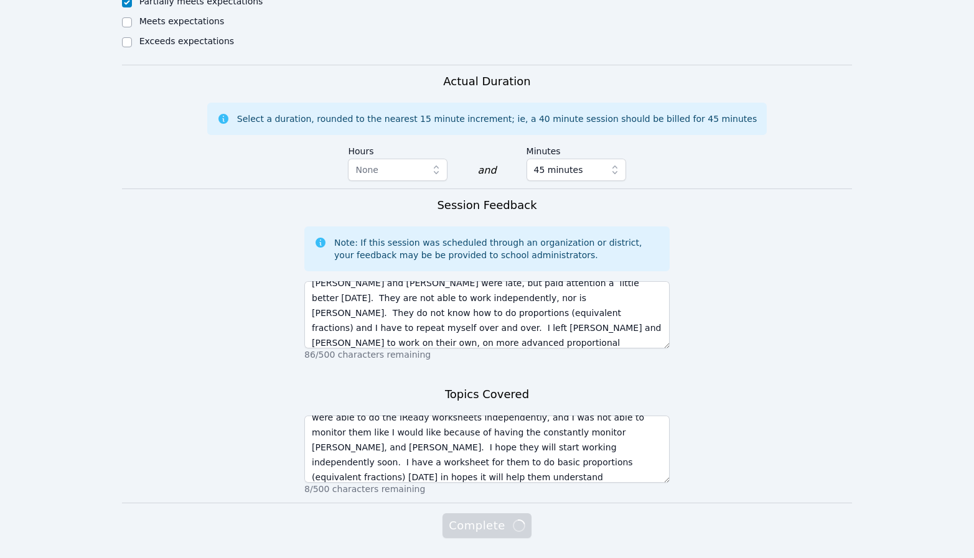
scroll to position [1251, 0]
